Goal: Task Accomplishment & Management: Manage account settings

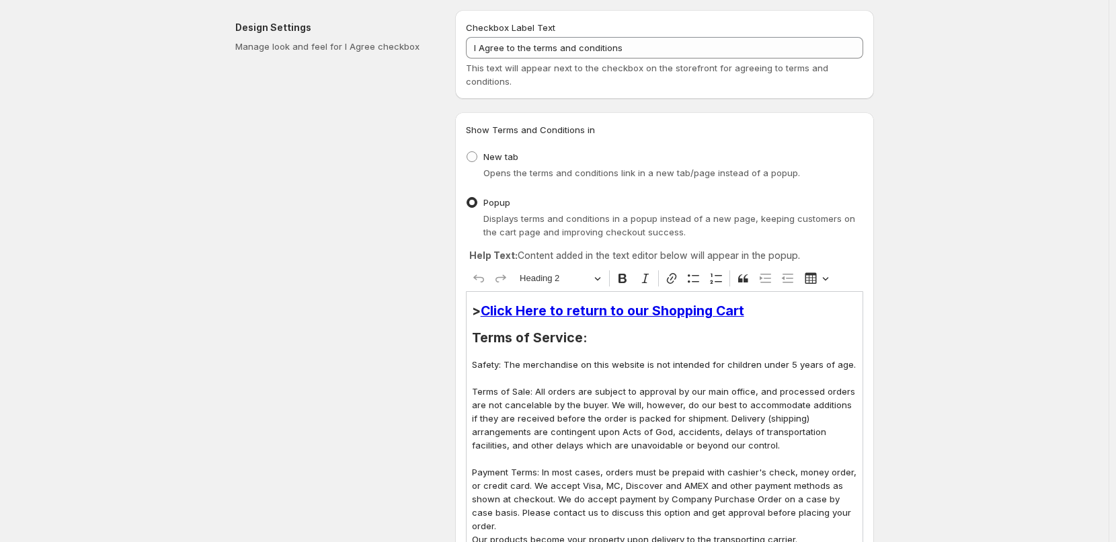
scroll to position [202, 0]
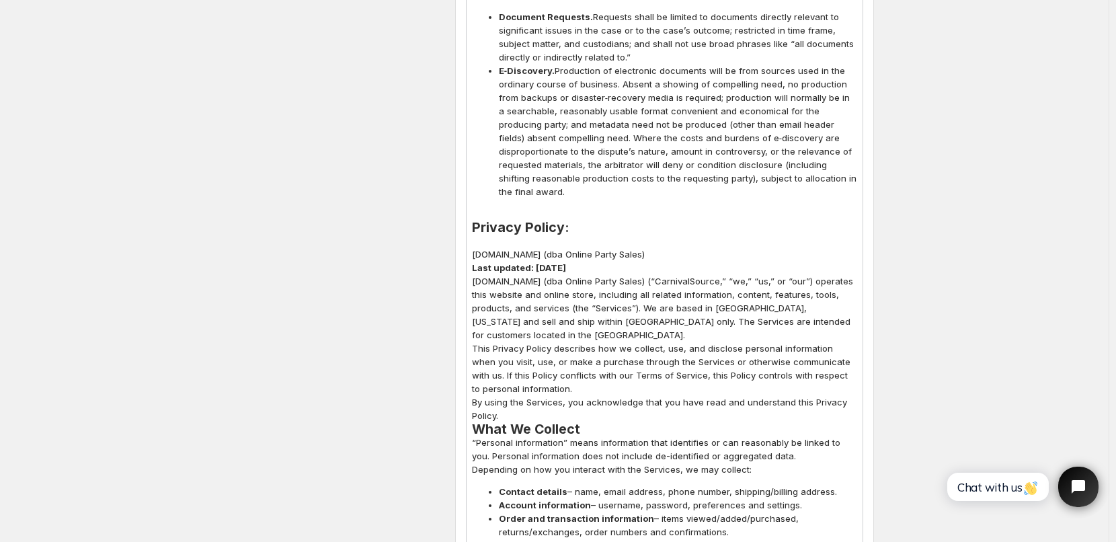
scroll to position [3631, 0]
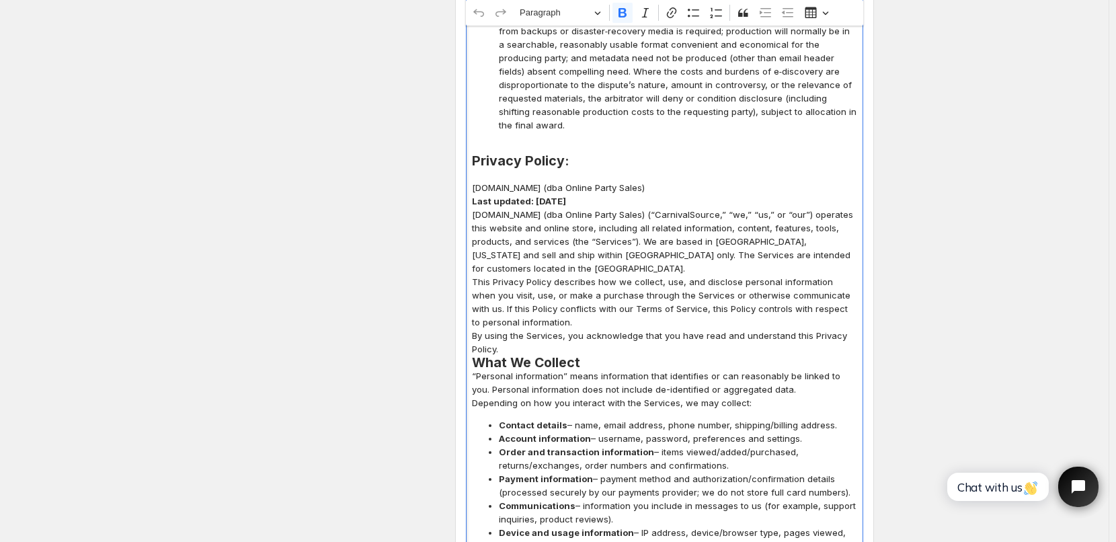
click at [566, 196] on strong "Last updated: October 11, 2025" at bounding box center [519, 201] width 94 height 11
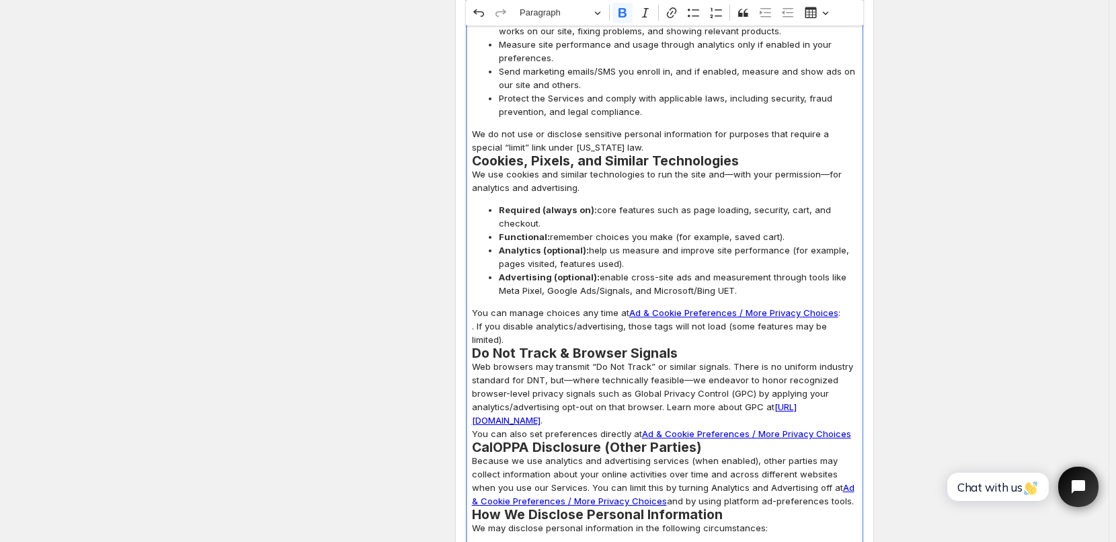
scroll to position [4438, 0]
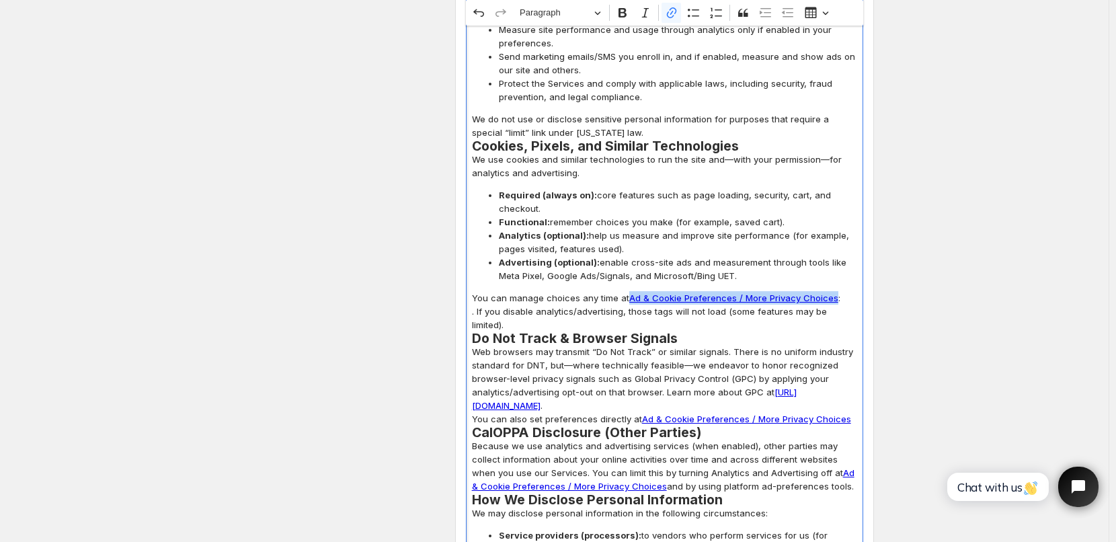
drag, startPoint x: 629, startPoint y: 229, endPoint x: 832, endPoint y: 221, distance: 203.2
click at [750, 258] on icon "button" at bounding box center [742, 260] width 13 height 13
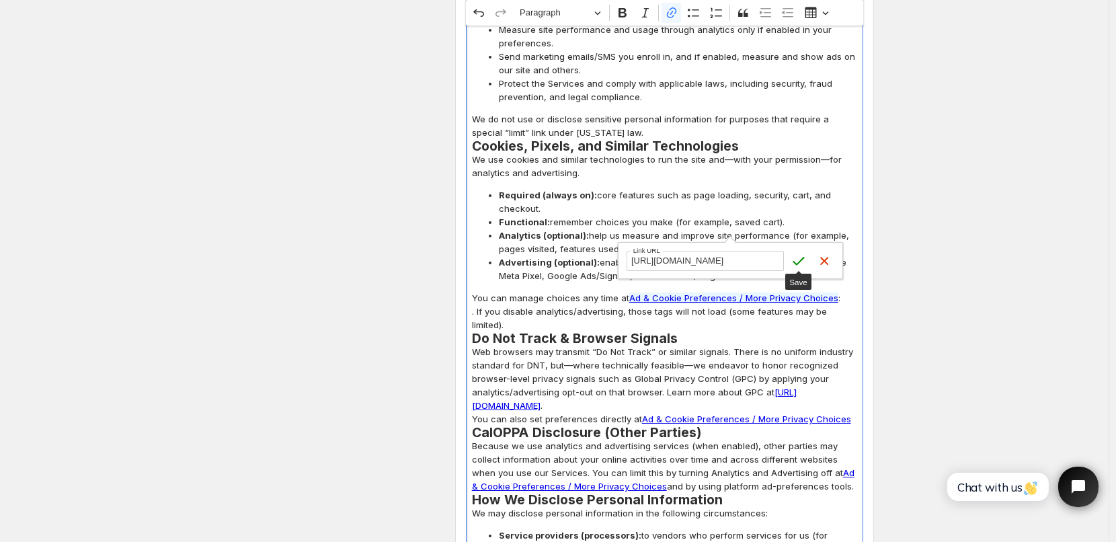
click at [764, 262] on input "https://www.carnivalsource.com/pages/data-sharing-opt-out#cstkOpener" at bounding box center [705, 261] width 157 height 20
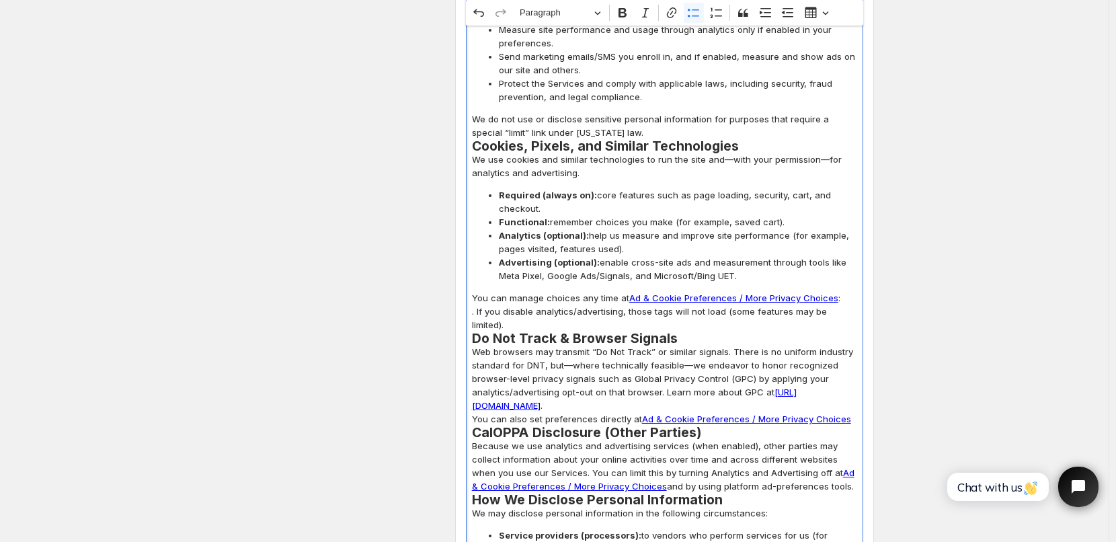
click at [647, 255] on span "Advertising (optional): enable cross-site ads and measurement through tools lik…" at bounding box center [678, 268] width 358 height 27
drag, startPoint x: 631, startPoint y: 231, endPoint x: 831, endPoint y: 229, distance: 200.4
click at [831, 292] on link "Ad & Cookie Preferences / More Privacy Choices" at bounding box center [733, 297] width 209 height 11
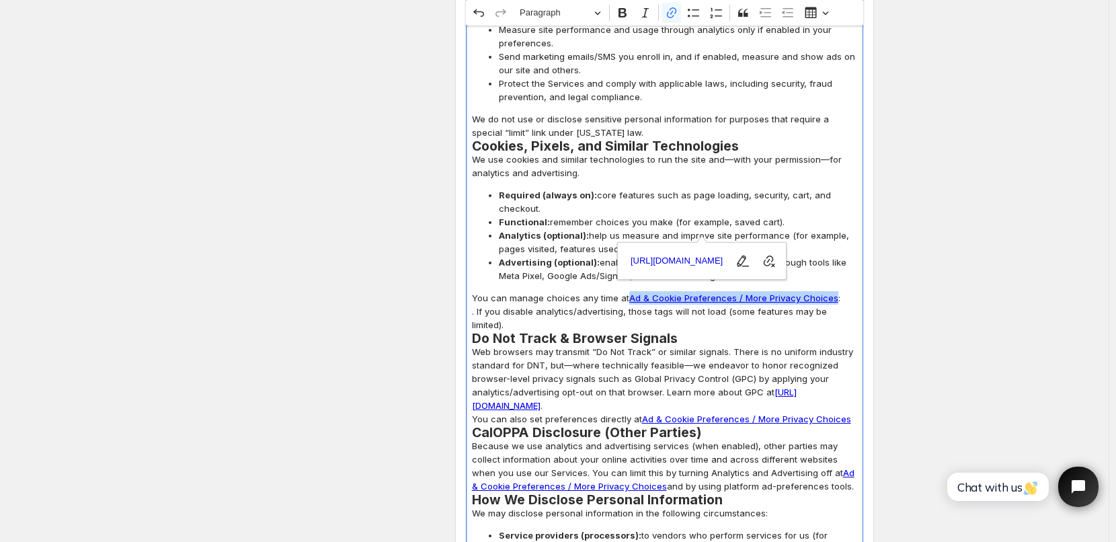
copy link "Ad & Cookie Preferences / More Privacy Choices"
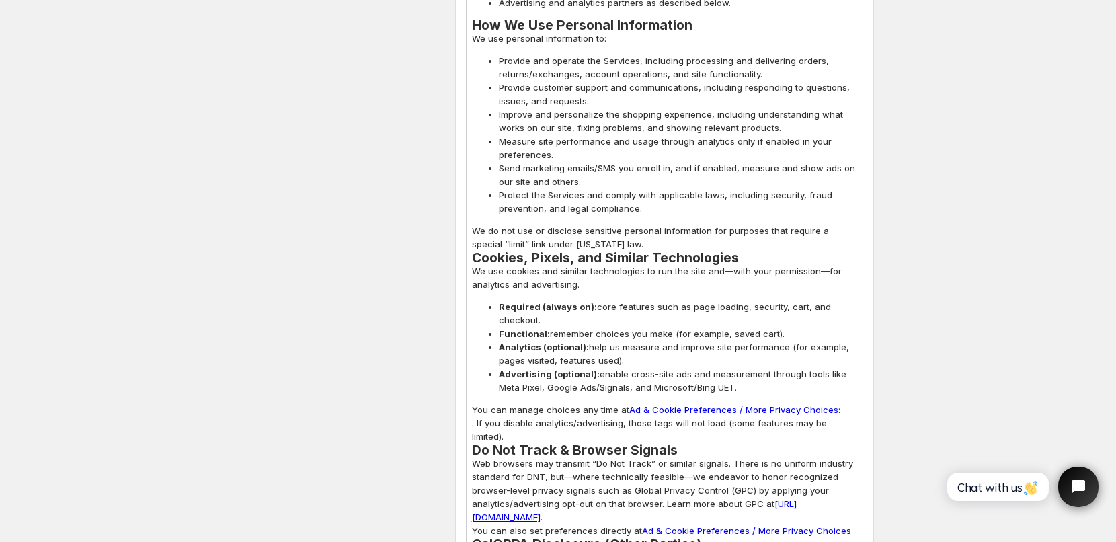
scroll to position [4303, 0]
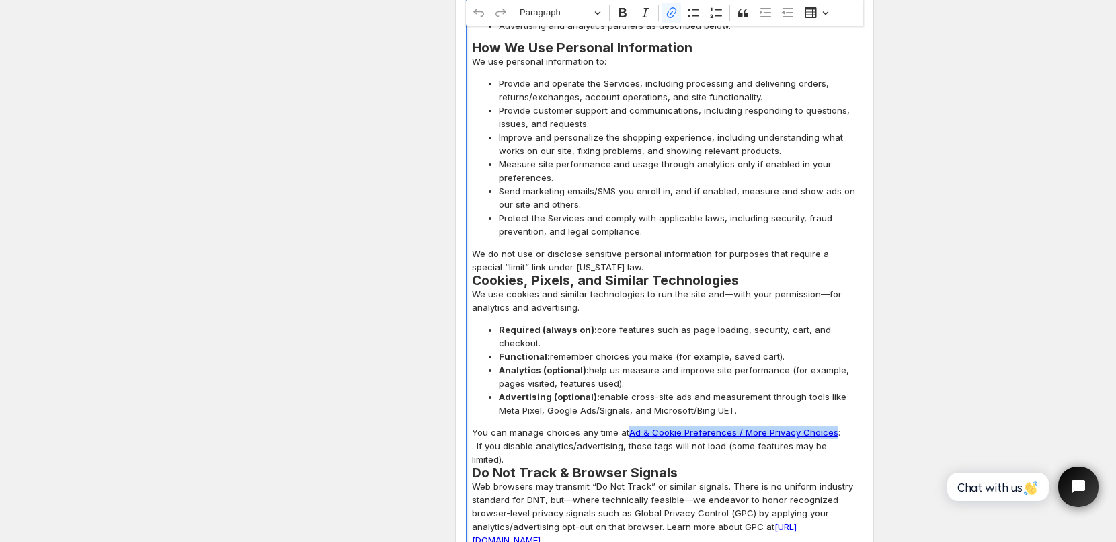
drag, startPoint x: 631, startPoint y: 365, endPoint x: 832, endPoint y: 364, distance: 200.4
click at [832, 426] on p "You can manage choices any time at Ad & Cookie Preferences / More Privacy Choic…" at bounding box center [664, 446] width 385 height 40
click at [750, 395] on icon "button" at bounding box center [742, 395] width 13 height 13
click at [756, 396] on input "https://www.carnivalsource.com/pages/data-sharing-opt-out#cstkOpener" at bounding box center [705, 395] width 157 height 20
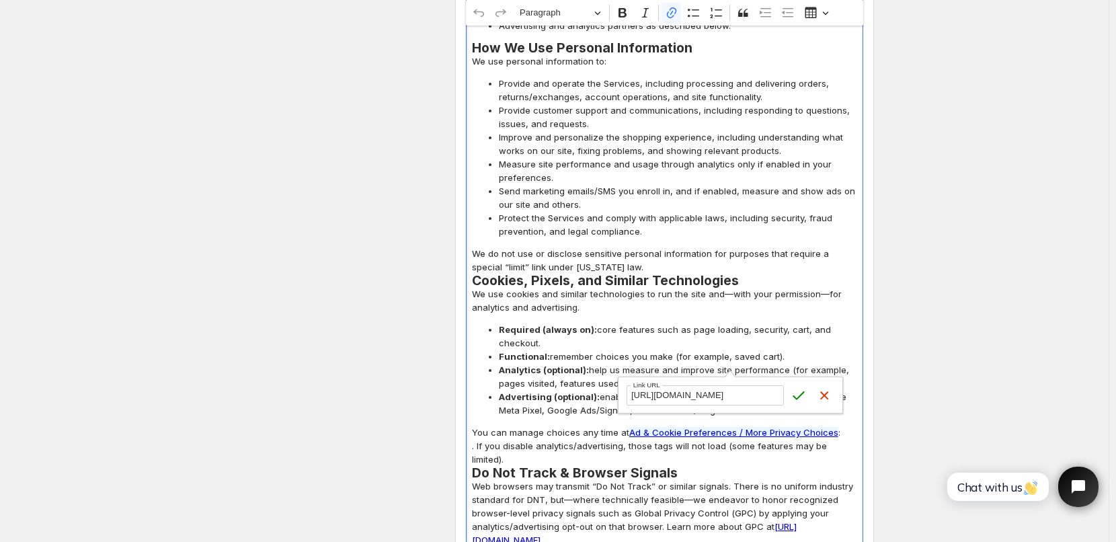
drag, startPoint x: 730, startPoint y: 396, endPoint x: 787, endPoint y: 392, distance: 58.0
click at [787, 392] on form "https://www.carnivalsource.com/pages/data-sharing-opt-out#cstkOpener Link URL S…" at bounding box center [731, 395] width 224 height 36
type input "https://www.carnivalsource.com/pages/data-sharing-opt-out"
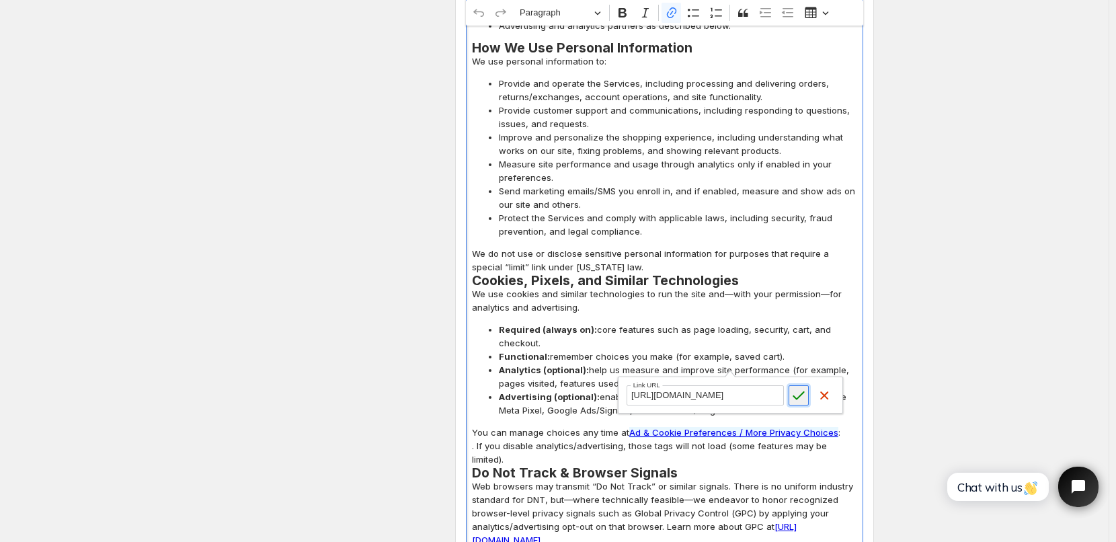
click at [799, 395] on icon "submit" at bounding box center [798, 395] width 13 height 13
click at [833, 390] on span "Advertising (optional): enable cross-site ads and measurement through tools lik…" at bounding box center [678, 403] width 358 height 27
drag, startPoint x: 631, startPoint y: 365, endPoint x: 831, endPoint y: 366, distance: 199.7
click at [831, 427] on link "Ad & Cookie Preferences / More Privacy Choices" at bounding box center [733, 432] width 209 height 11
copy link "Ad & Cookie Preferences / More Privacy Choices"
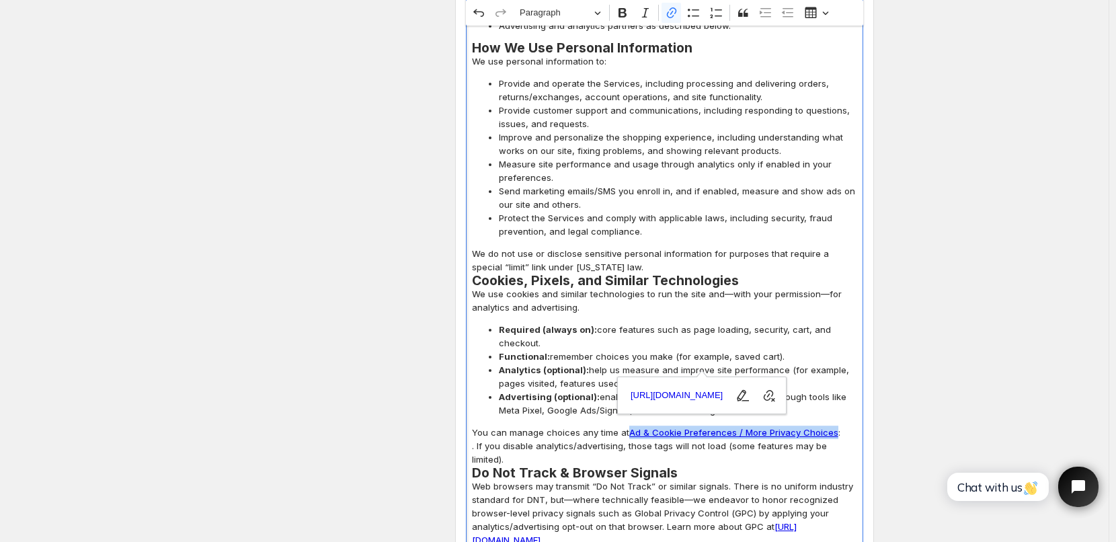
scroll to position [4505, 0]
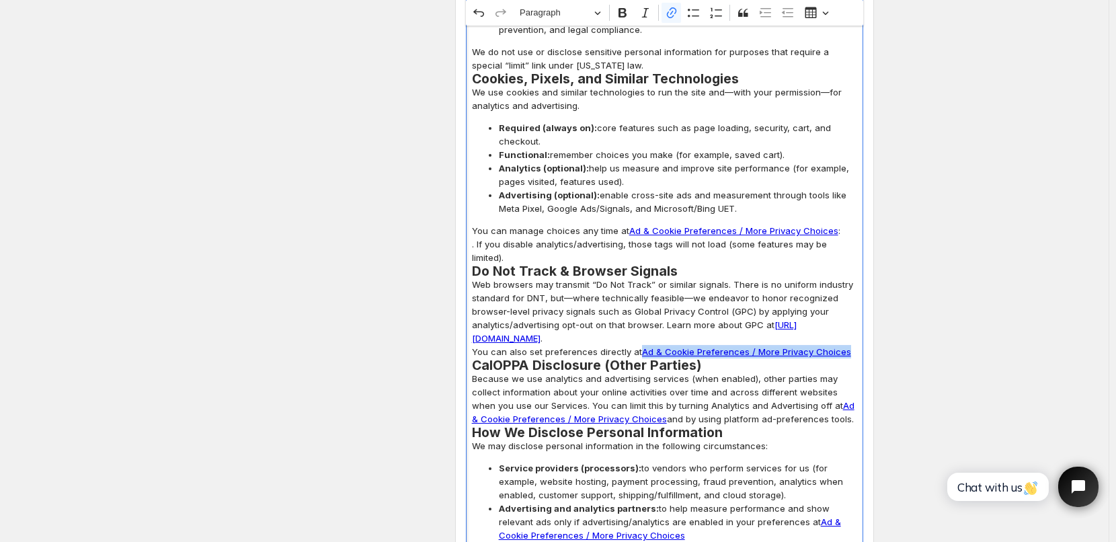
drag, startPoint x: 643, startPoint y: 270, endPoint x: 842, endPoint y: 276, distance: 199.1
click at [842, 345] on p "You can also set preferences directly at Ad & Cookie Preferences / More Privacy…" at bounding box center [664, 351] width 385 height 13
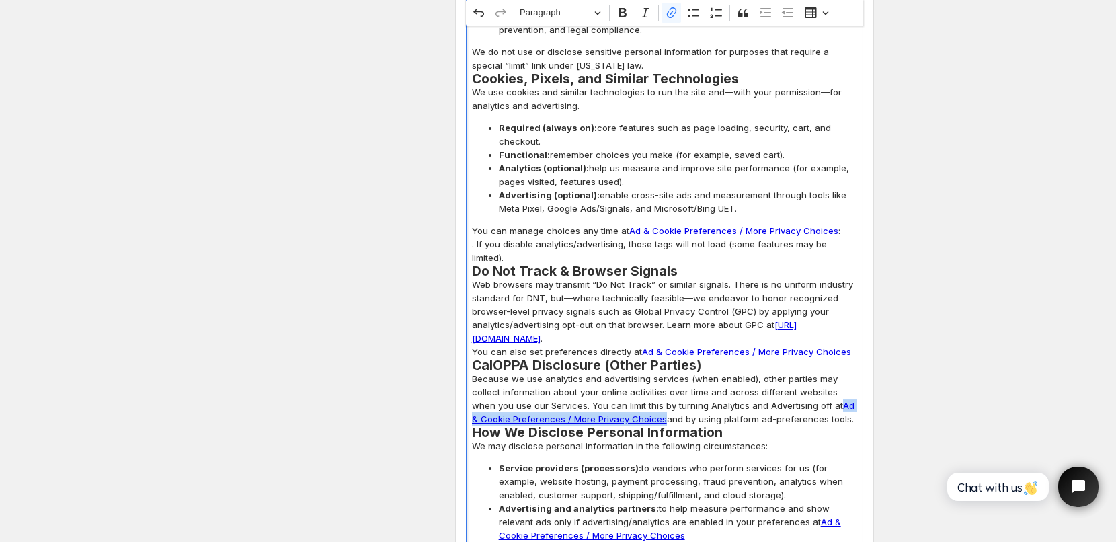
drag, startPoint x: 818, startPoint y: 325, endPoint x: 654, endPoint y: 340, distance: 164.1
click at [654, 400] on link "Ad & Cookie Preferences / More Privacy Choices" at bounding box center [663, 412] width 383 height 24
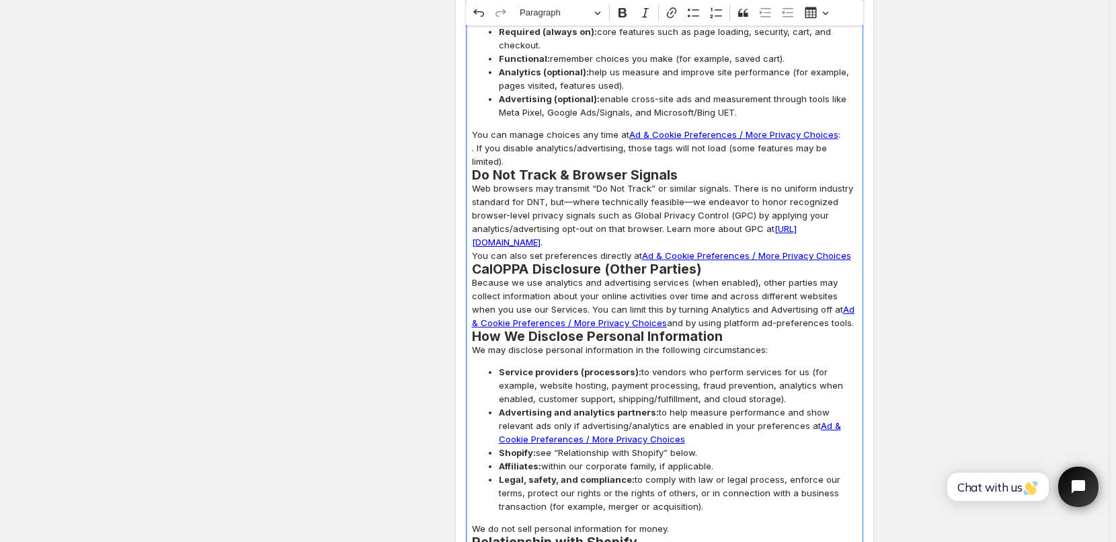
scroll to position [4639, 0]
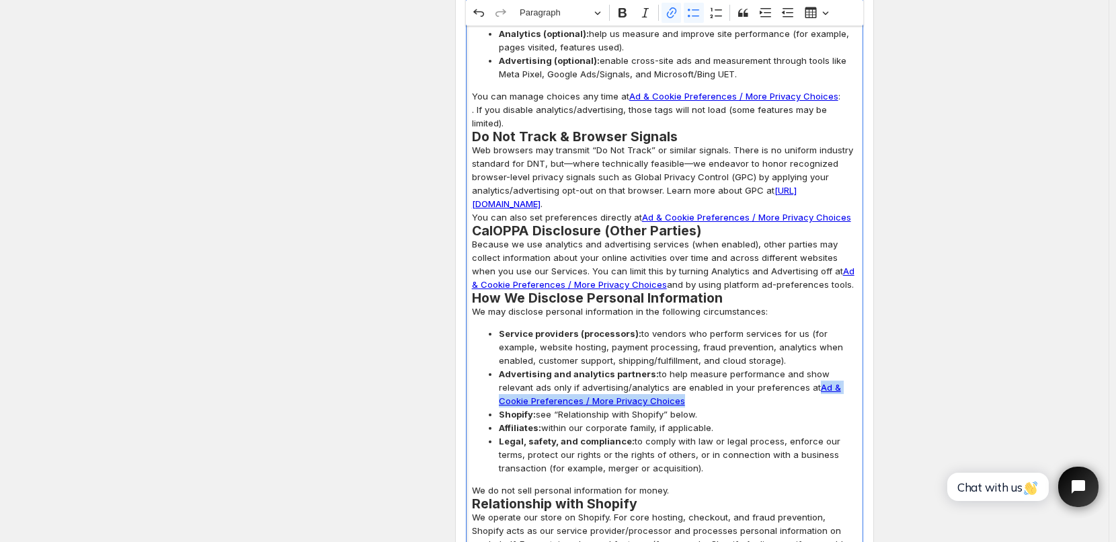
drag, startPoint x: 783, startPoint y: 306, endPoint x: 651, endPoint y: 324, distance: 133.7
click at [651, 382] on link "Ad & Cookie Preferences / More Privacy Choices" at bounding box center [670, 394] width 342 height 24
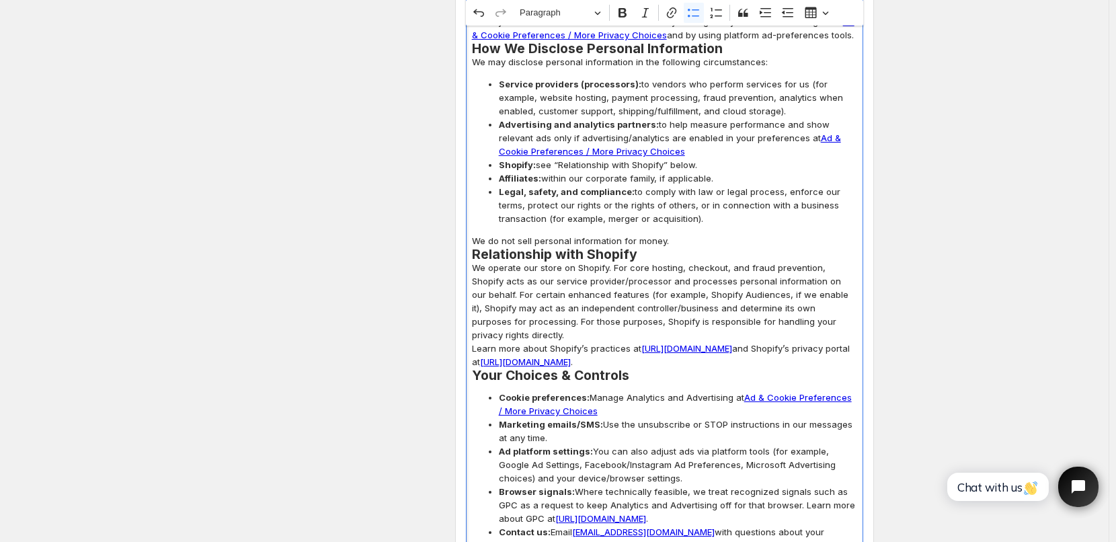
scroll to position [4908, 0]
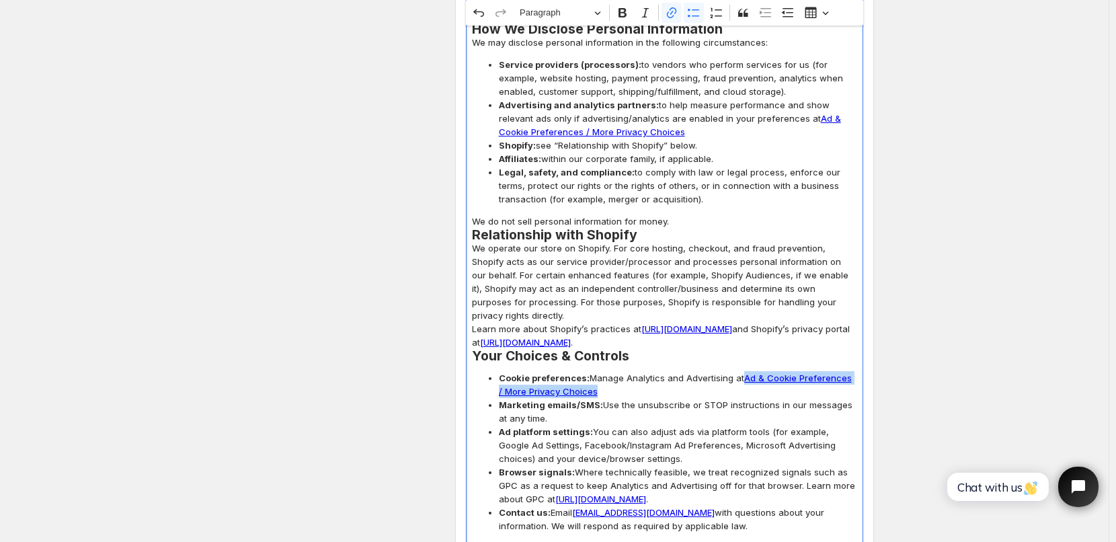
drag, startPoint x: 748, startPoint y: 297, endPoint x: 599, endPoint y: 315, distance: 149.8
click at [599, 371] on span "Cookie preferences: Manage Analytics and Advertising at Ad & Cookie Preferences…" at bounding box center [678, 384] width 358 height 27
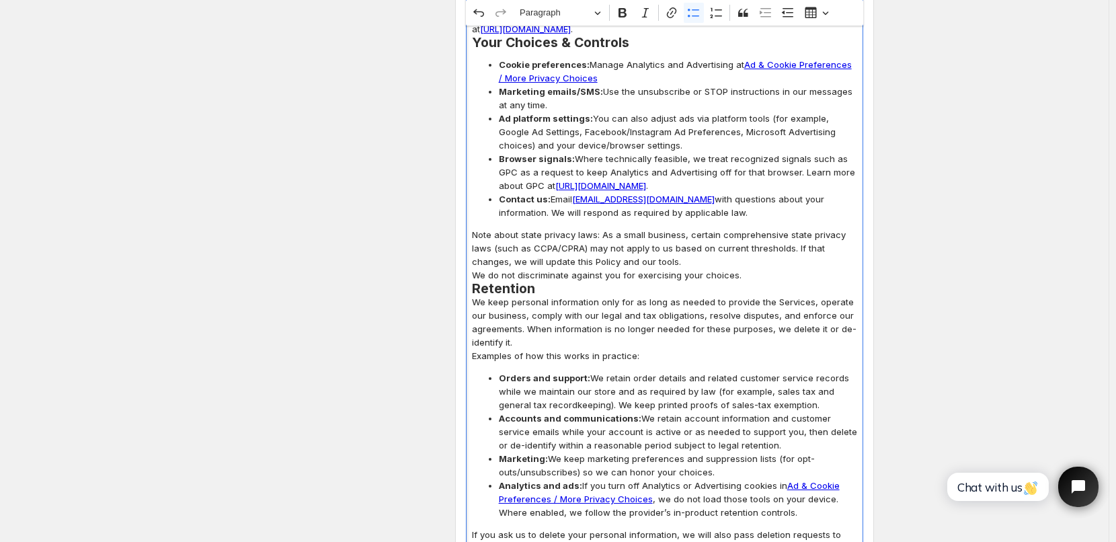
scroll to position [5244, 0]
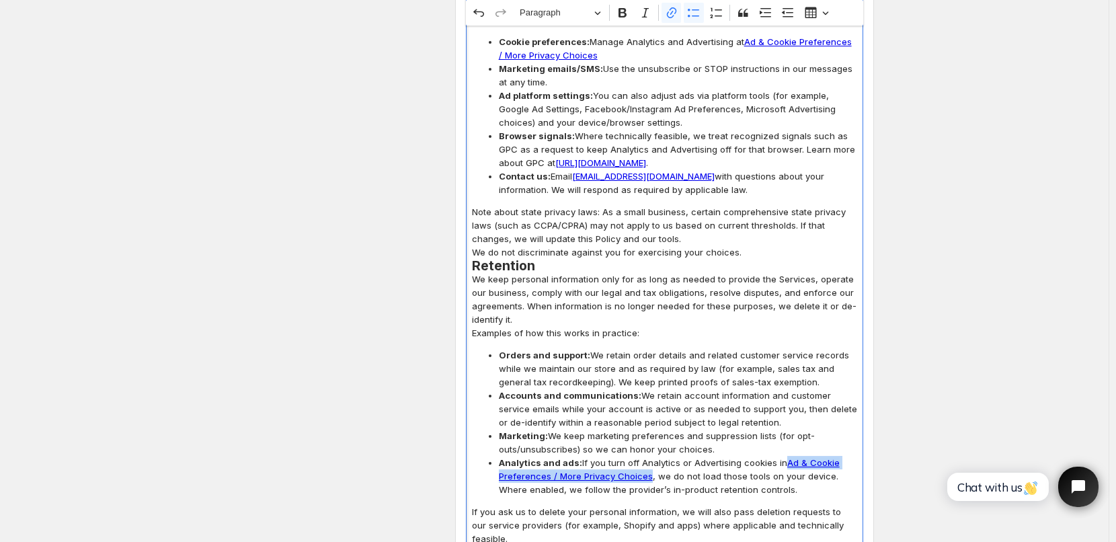
drag, startPoint x: 789, startPoint y: 383, endPoint x: 650, endPoint y: 401, distance: 139.7
click at [650, 456] on span "Analytics and ads: If you turn off Analytics or Advertising cookies in Ad & Coo…" at bounding box center [678, 476] width 358 height 40
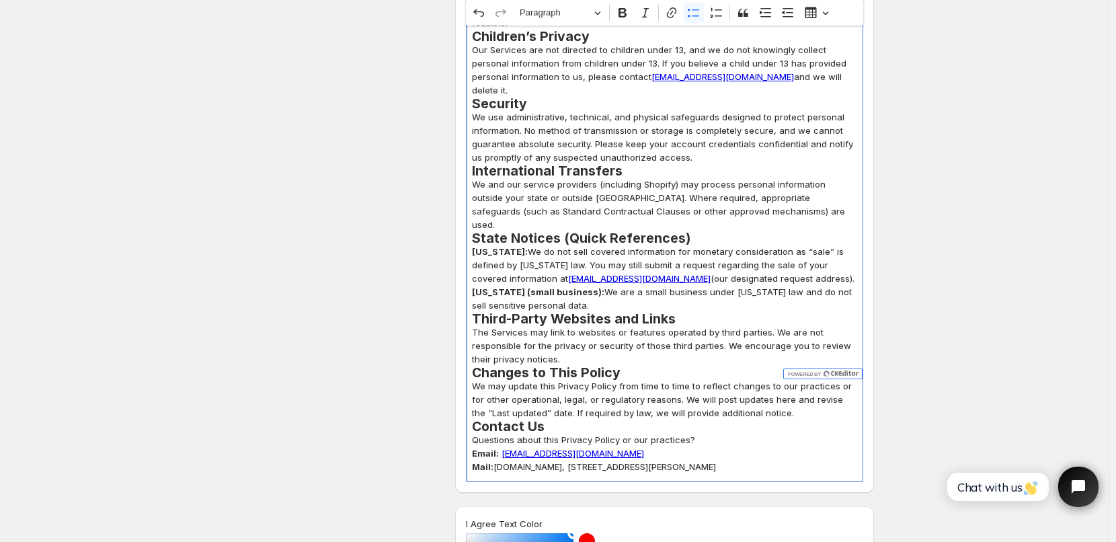
scroll to position [5782, 0]
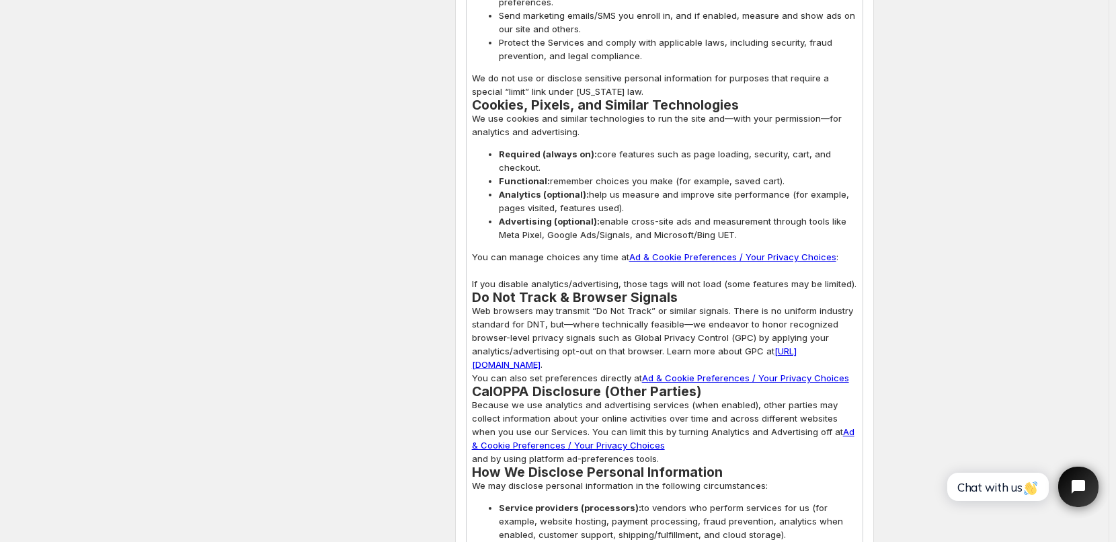
scroll to position [4303, 0]
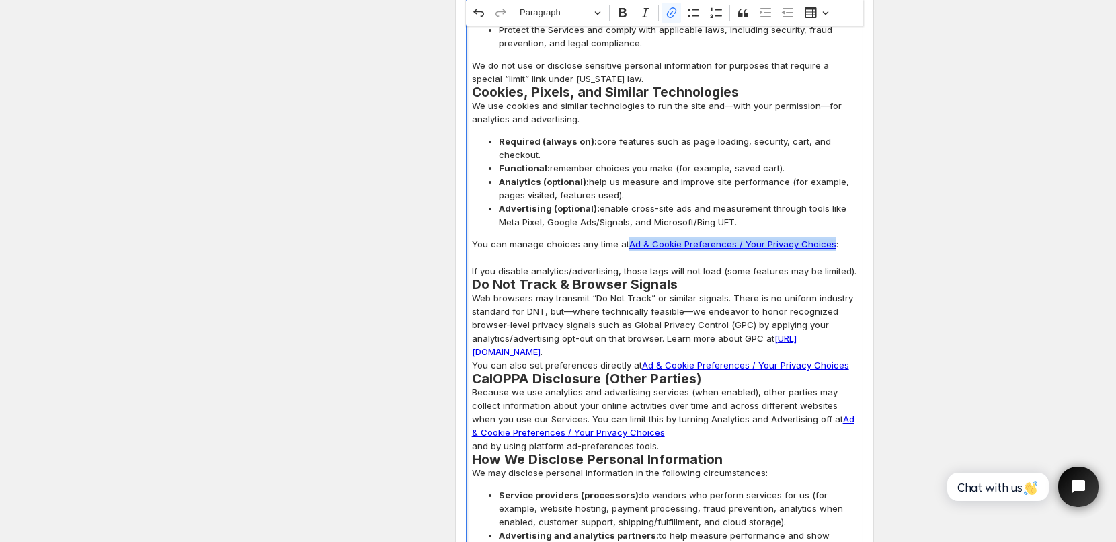
drag, startPoint x: 631, startPoint y: 191, endPoint x: 828, endPoint y: 190, distance: 196.3
click at [828, 239] on link "Ad & Cookie Preferences / Your Privacy Choices" at bounding box center [732, 244] width 207 height 11
click at [748, 221] on icon "button" at bounding box center [741, 220] width 13 height 13
click at [763, 220] on input "https://www.partydecorations.com/pages/data-sharing-opt-out#cstkOpener" at bounding box center [703, 220] width 157 height 20
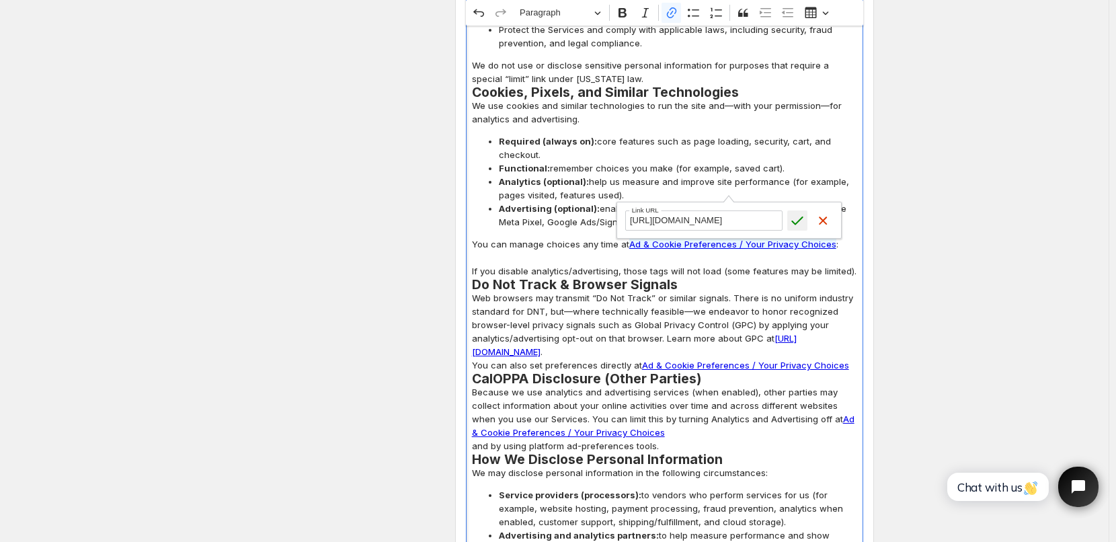
type input "https://www.partydecorations.com/pages/data-sharing-opt-out"
click at [795, 223] on icon "submit" at bounding box center [797, 220] width 13 height 13
click at [823, 202] on span "Advertising (optional): enable cross-site ads and measurement through tools lik…" at bounding box center [678, 215] width 358 height 27
drag, startPoint x: 631, startPoint y: 191, endPoint x: 828, endPoint y: 194, distance: 196.4
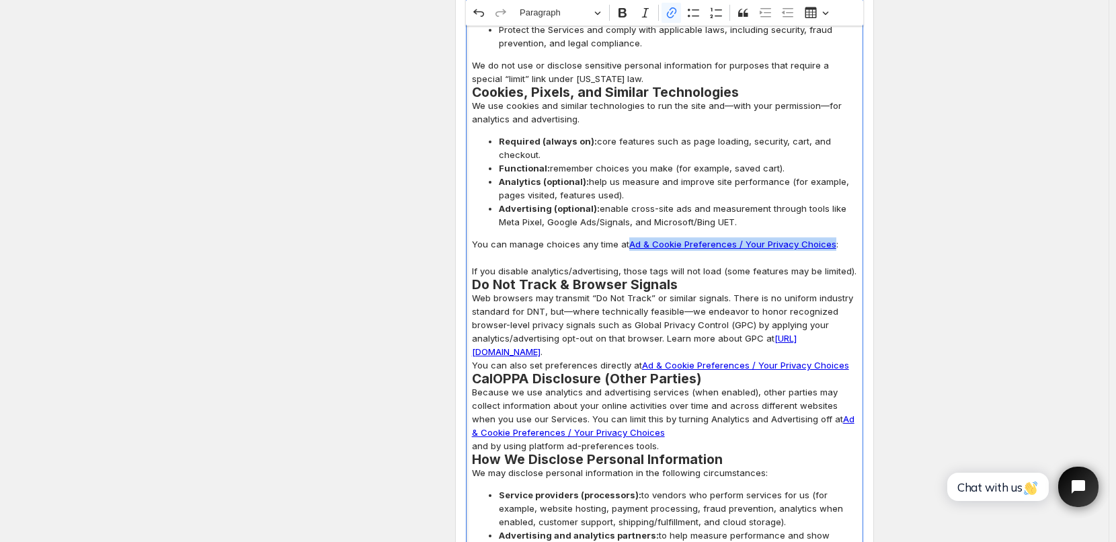
click at [828, 239] on link "Ad & Cookie Preferences / Your Privacy Choices" at bounding box center [732, 244] width 207 height 11
copy link "Ad & Cookie Preferences / Your Privacy Choices"
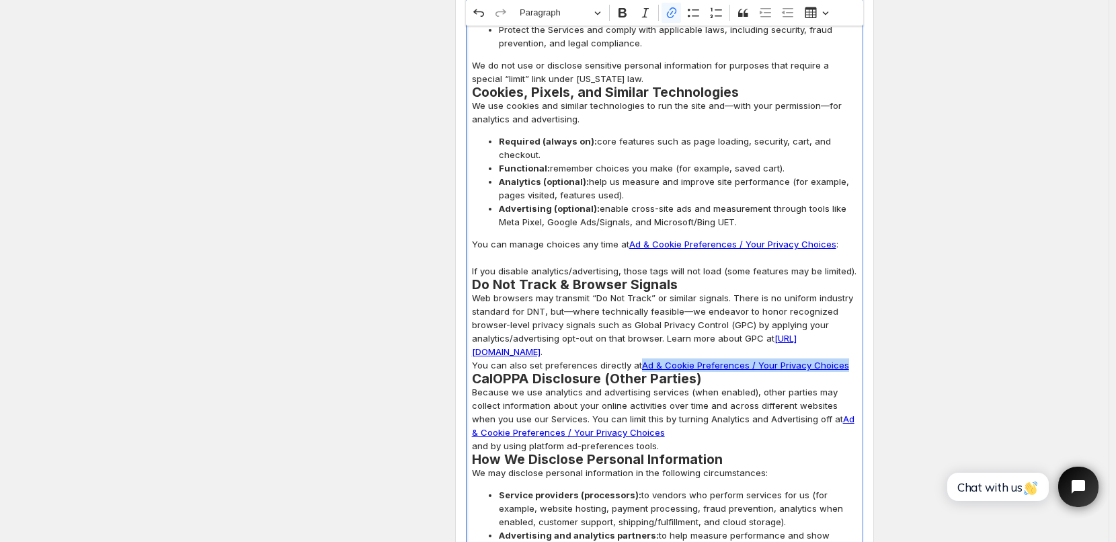
drag, startPoint x: 643, startPoint y: 311, endPoint x: 840, endPoint y: 312, distance: 197.7
click at [840, 360] on link "Ad & Cookie Preferences / Your Privacy Choices" at bounding box center [745, 365] width 207 height 11
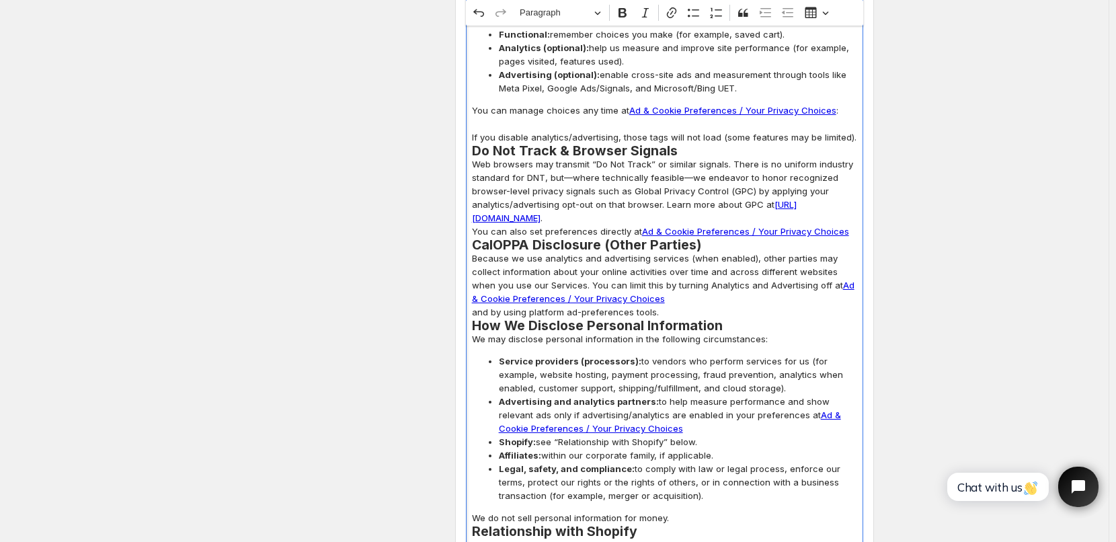
scroll to position [4438, 0]
drag, startPoint x: 818, startPoint y: 230, endPoint x: 659, endPoint y: 241, distance: 159.1
click at [659, 251] on p "Because we use analytics and advertising services (when enabled), other parties…" at bounding box center [664, 284] width 385 height 67
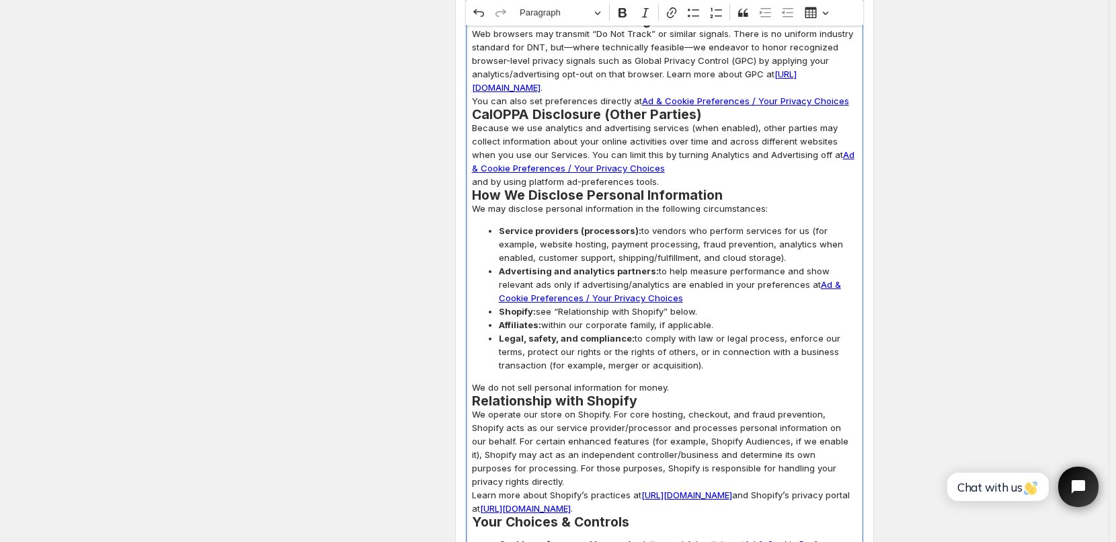
scroll to position [4572, 0]
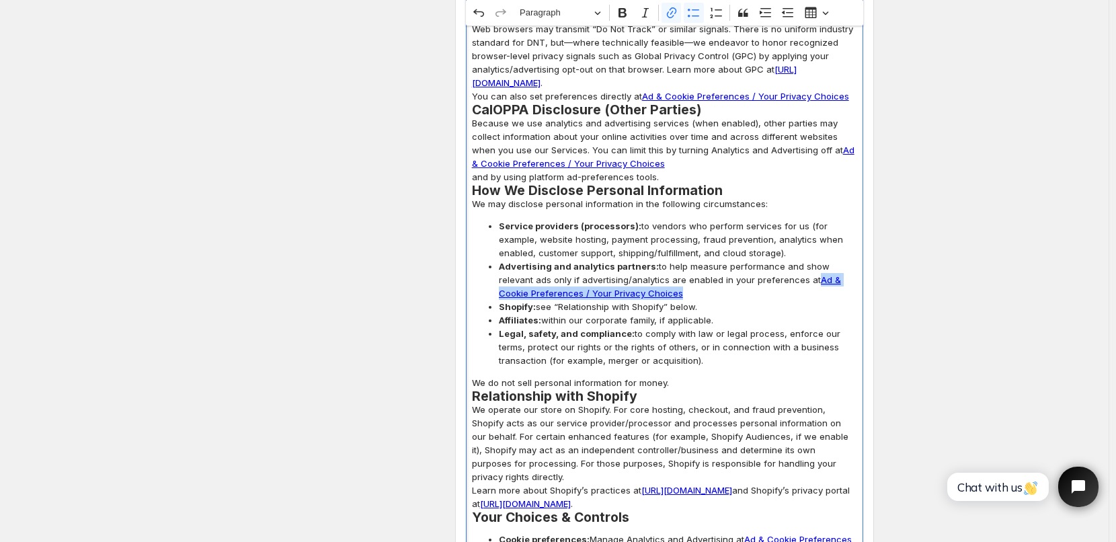
drag, startPoint x: 783, startPoint y: 225, endPoint x: 668, endPoint y: 238, distance: 115.7
click at [668, 260] on span "Advertising and analytics partners: to help measure performance and show releva…" at bounding box center [678, 280] width 358 height 40
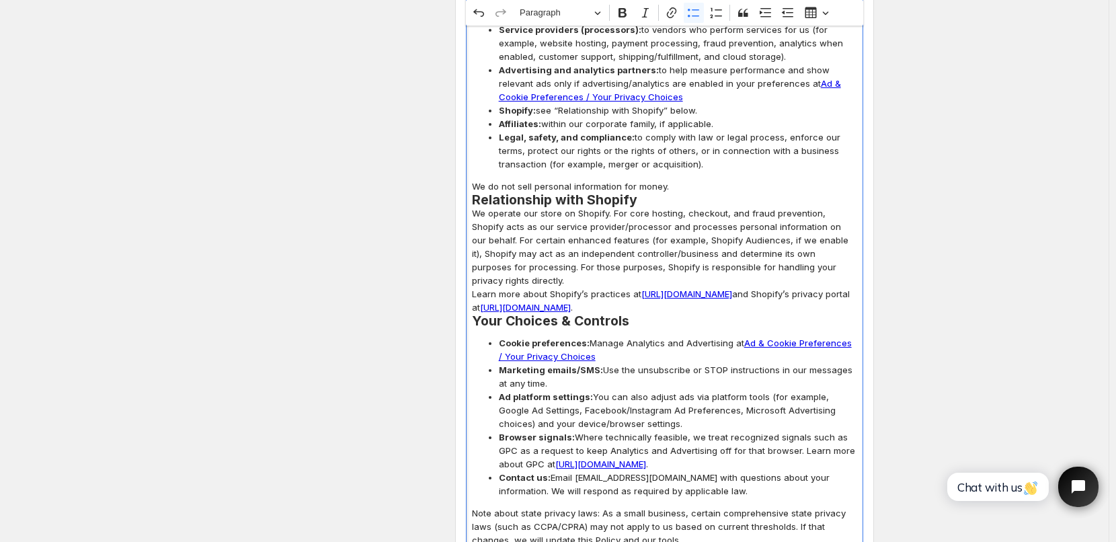
scroll to position [4774, 0]
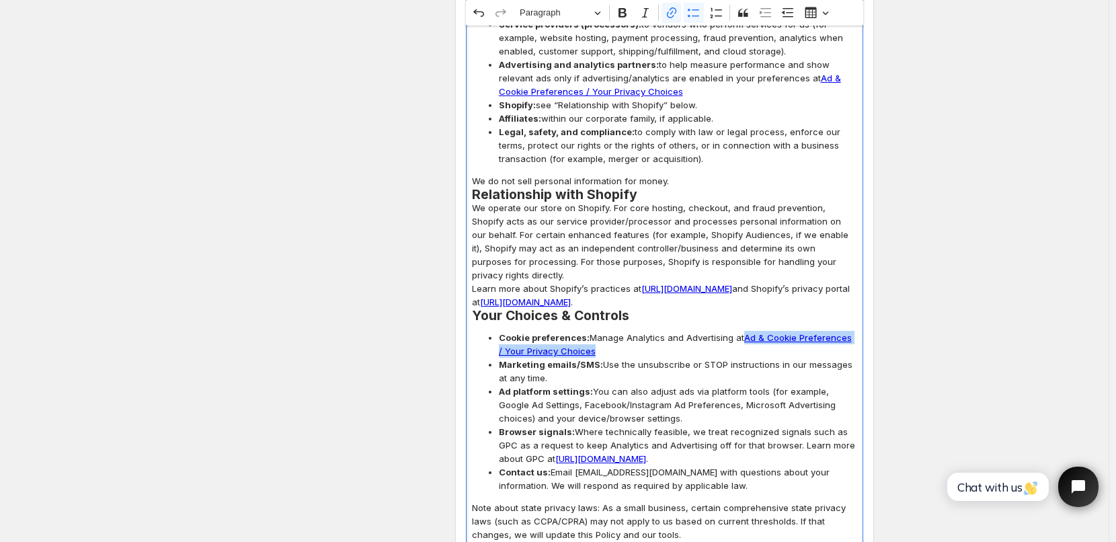
drag, startPoint x: 746, startPoint y: 283, endPoint x: 590, endPoint y: 299, distance: 157.5
click at [590, 332] on link "Ad & Cookie Preferences / Your Privacy Choices" at bounding box center [675, 344] width 353 height 24
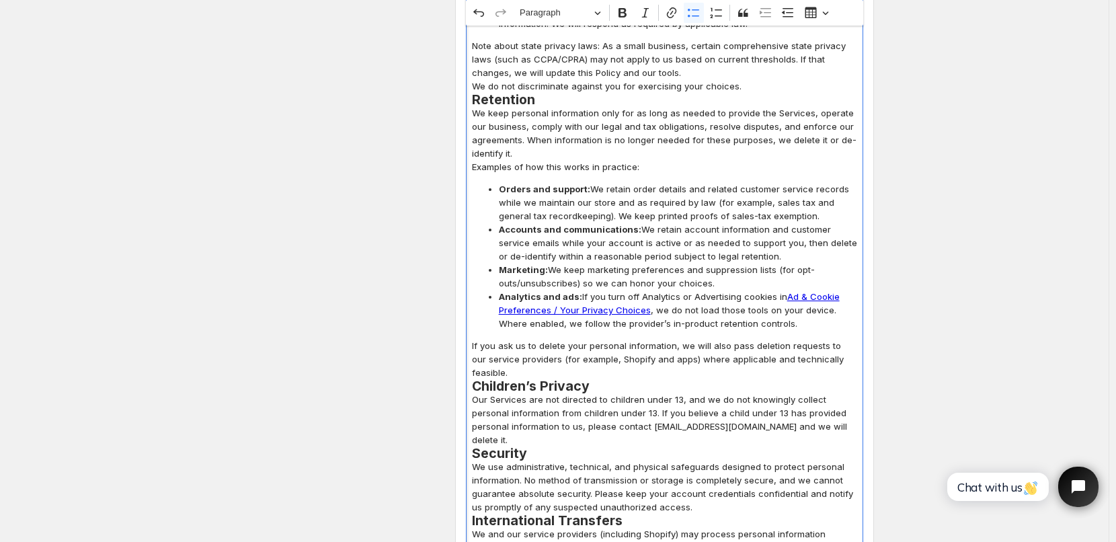
scroll to position [5244, 0]
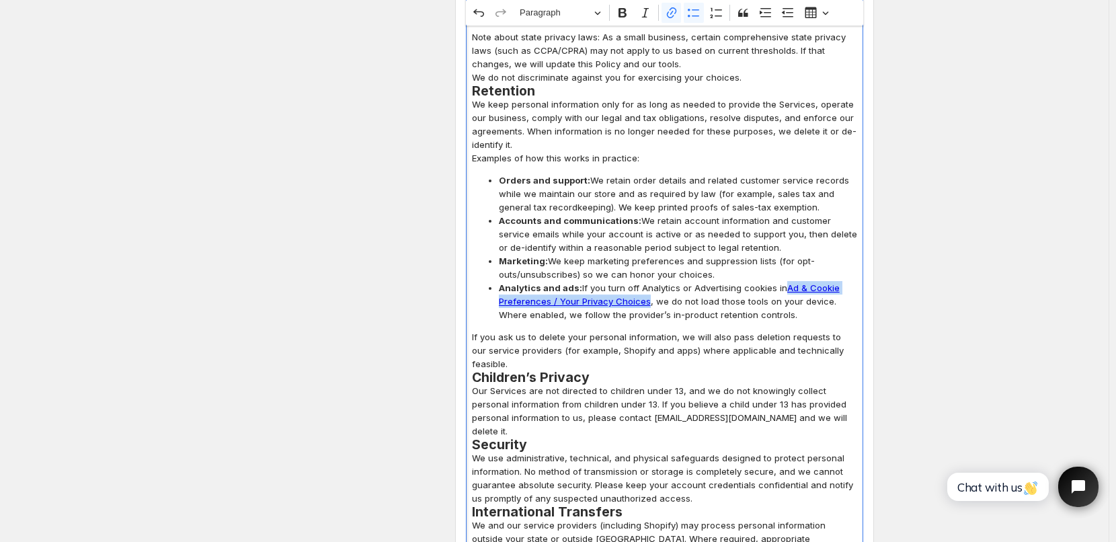
drag, startPoint x: 788, startPoint y: 235, endPoint x: 649, endPoint y: 246, distance: 139.6
click at [649, 281] on span "Analytics and ads: If you turn off Analytics or Advertising cookies in Ad & Coo…" at bounding box center [678, 301] width 358 height 40
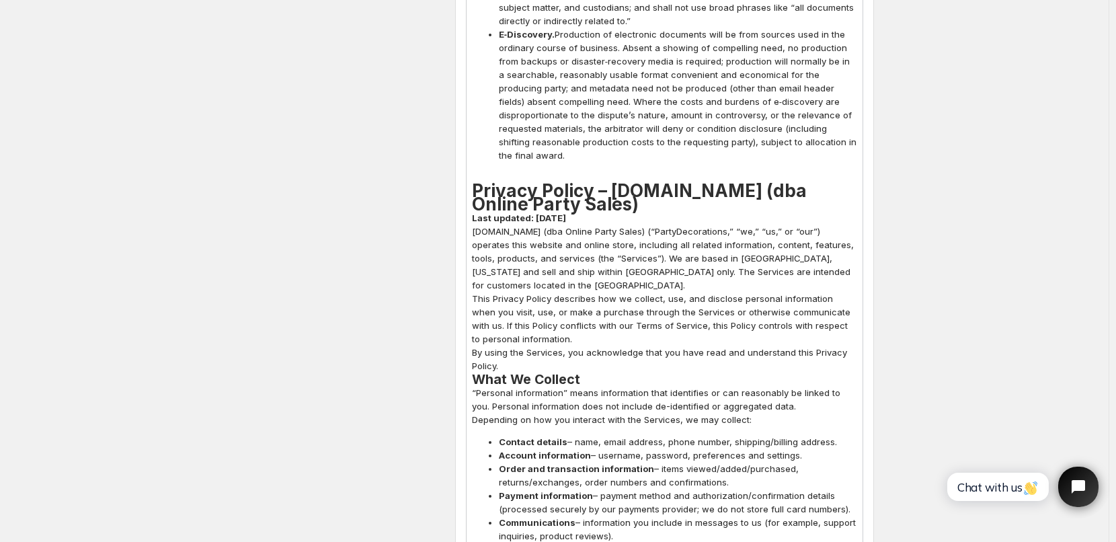
scroll to position [3295, 0]
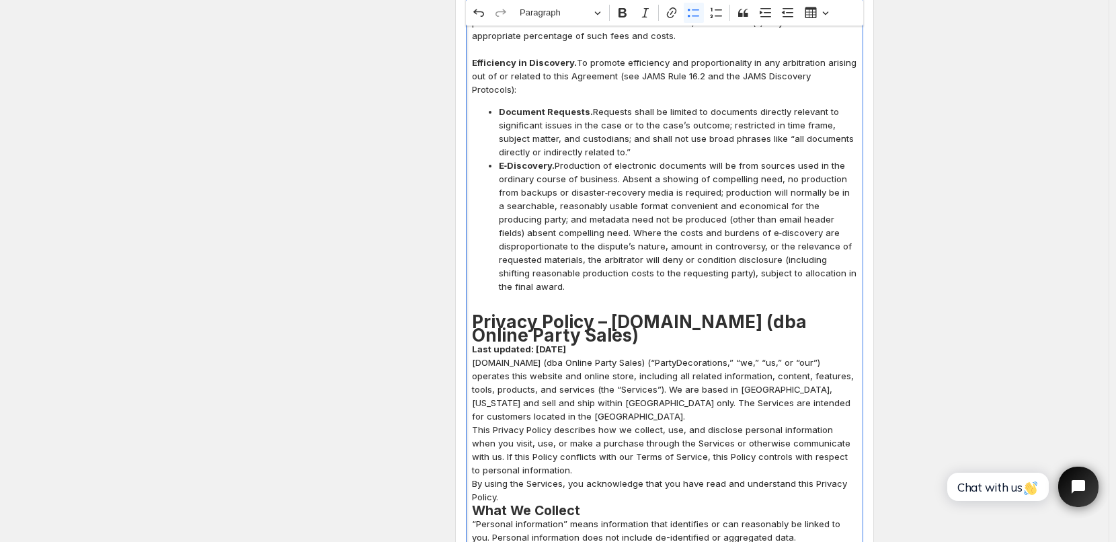
click at [566, 344] on strong "Last updated: October 11, 2025" at bounding box center [519, 349] width 94 height 11
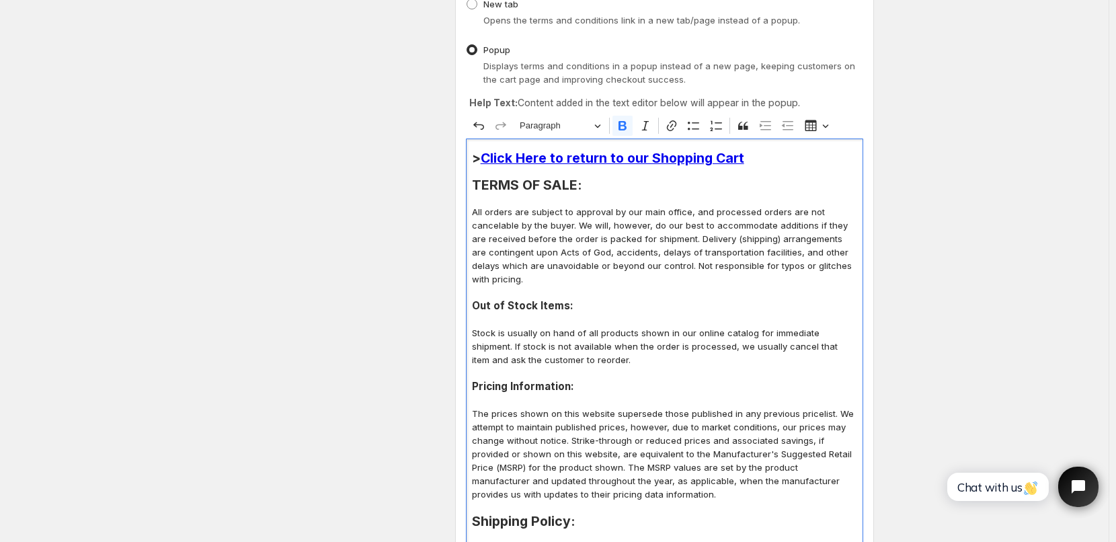
scroll to position [0, 0]
